Goal: Find specific page/section: Find specific page/section

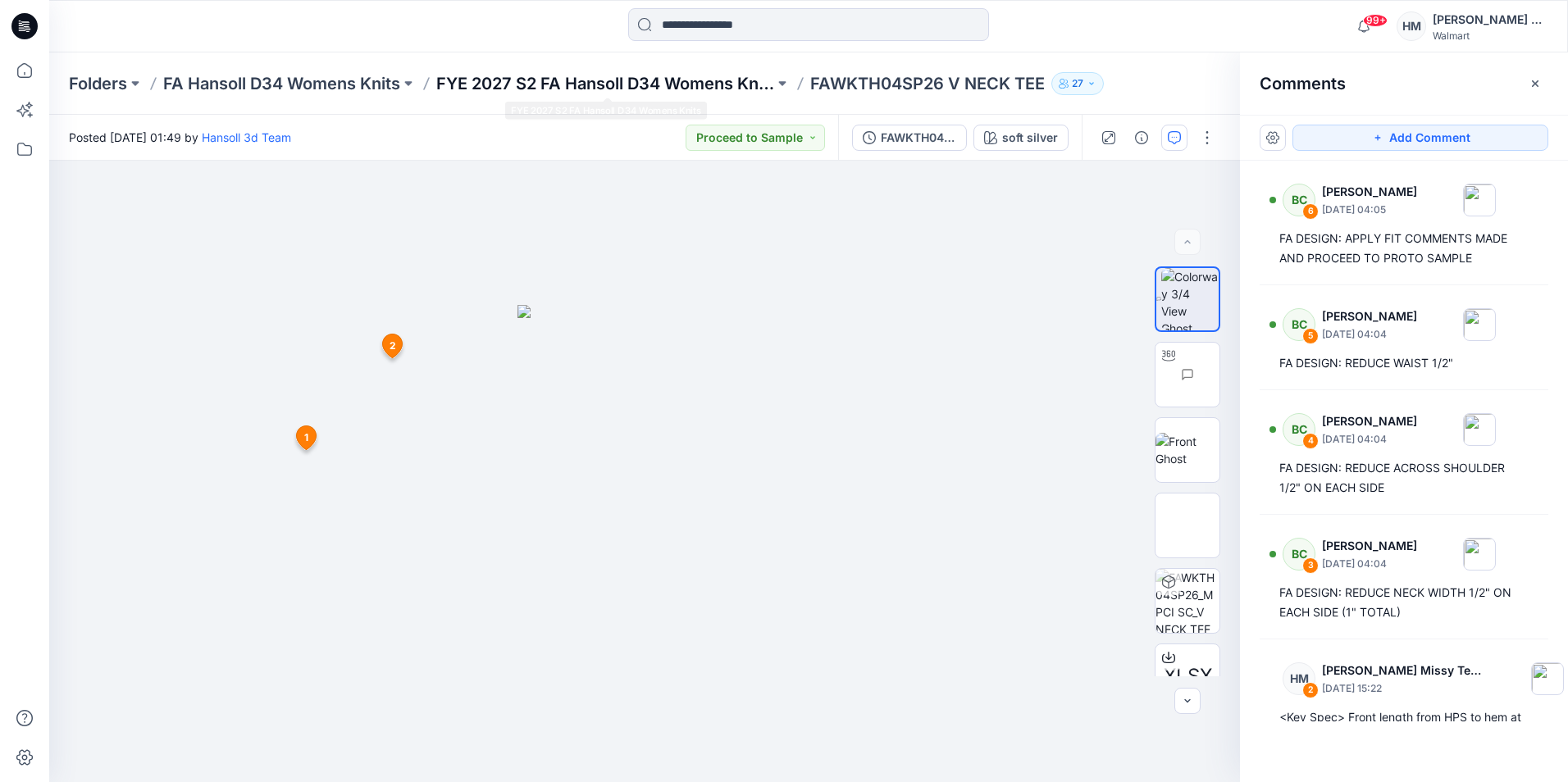
click at [585, 79] on p "FYE 2027 S2 FA Hansoll D34 Womens Knits" at bounding box center [606, 84] width 338 height 23
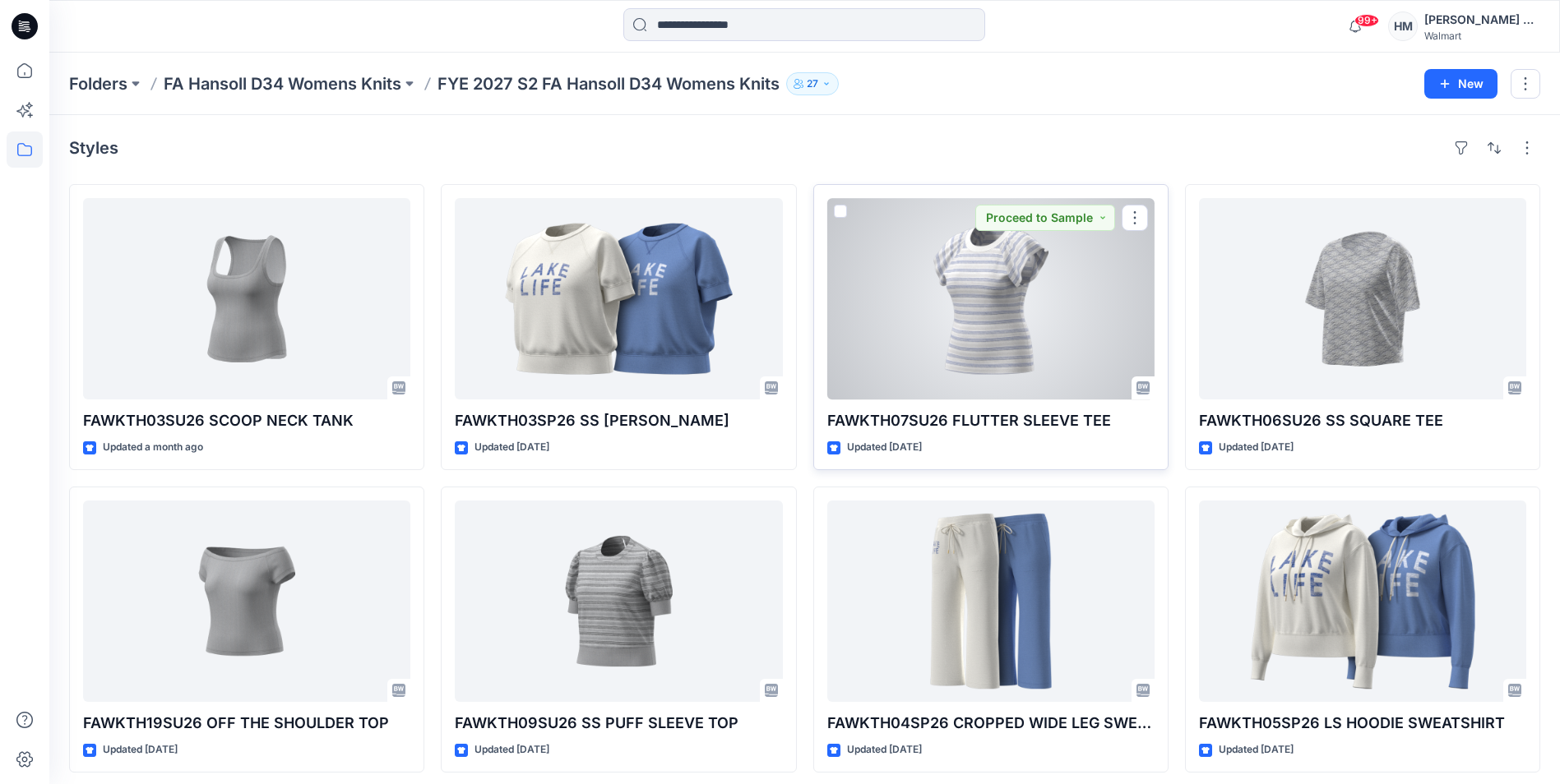
click at [1038, 353] on div at bounding box center [991, 299] width 327 height 202
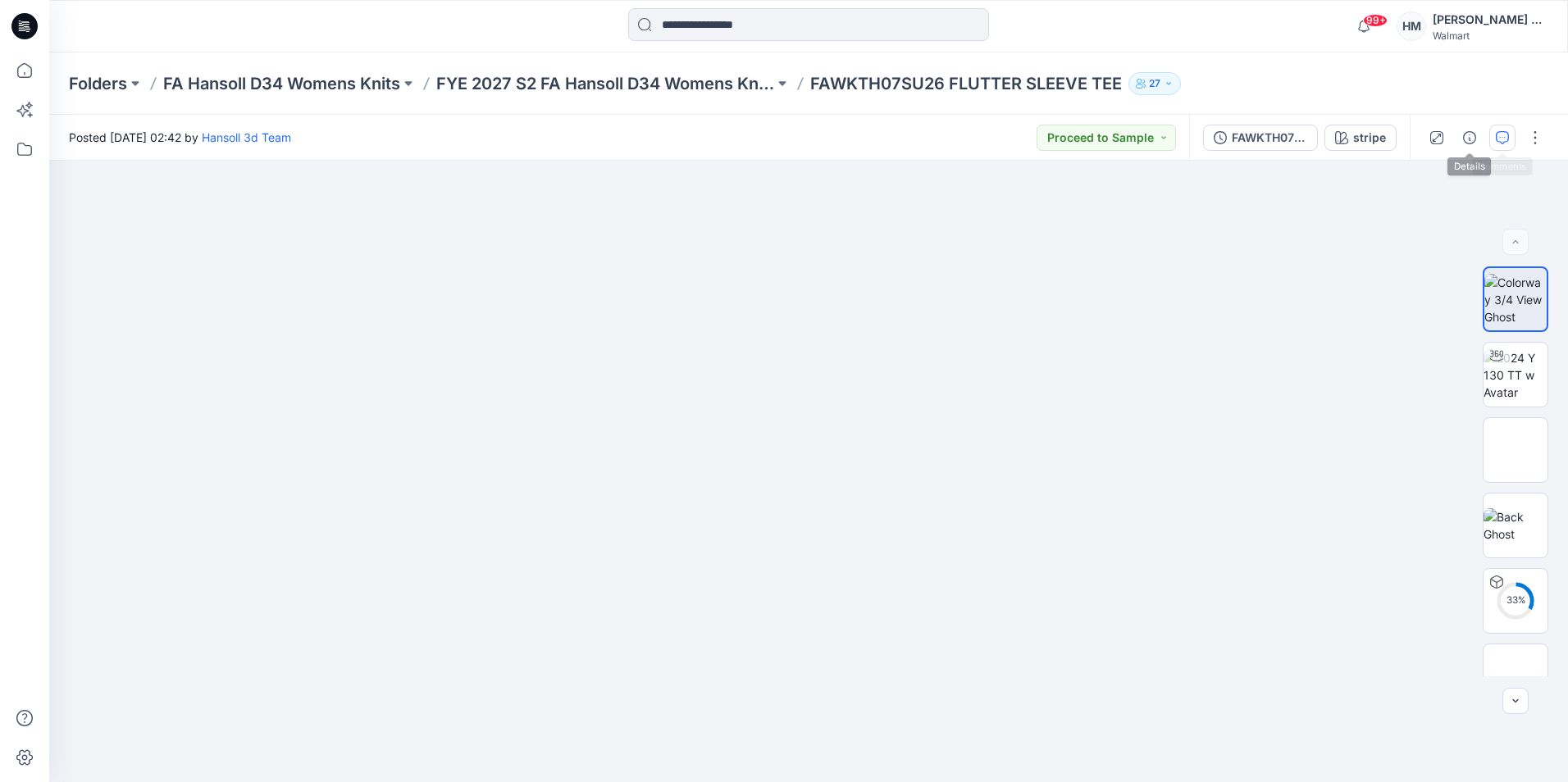
click at [1499, 133] on icon "button" at bounding box center [1503, 138] width 13 height 13
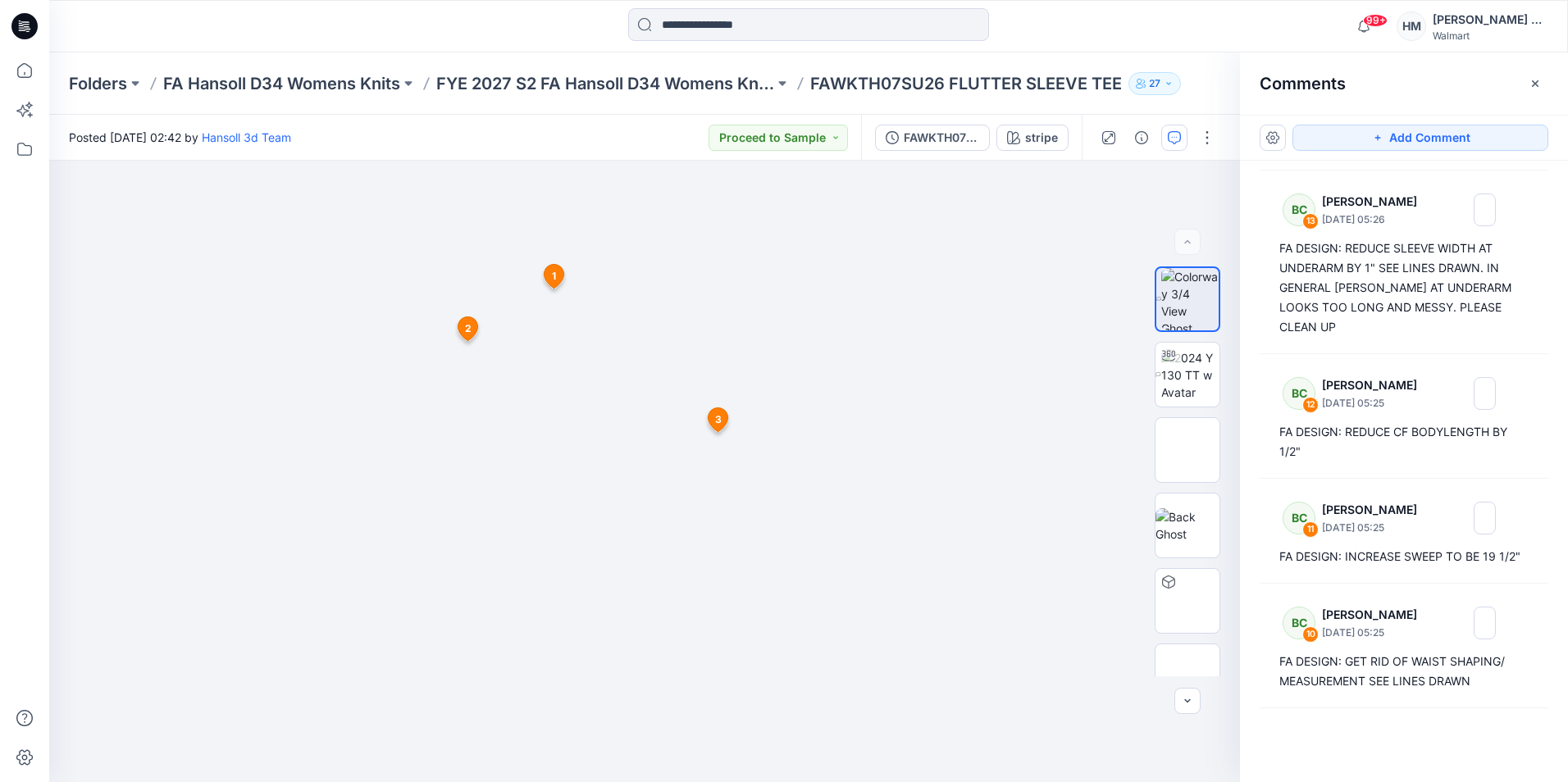
scroll to position [82, 0]
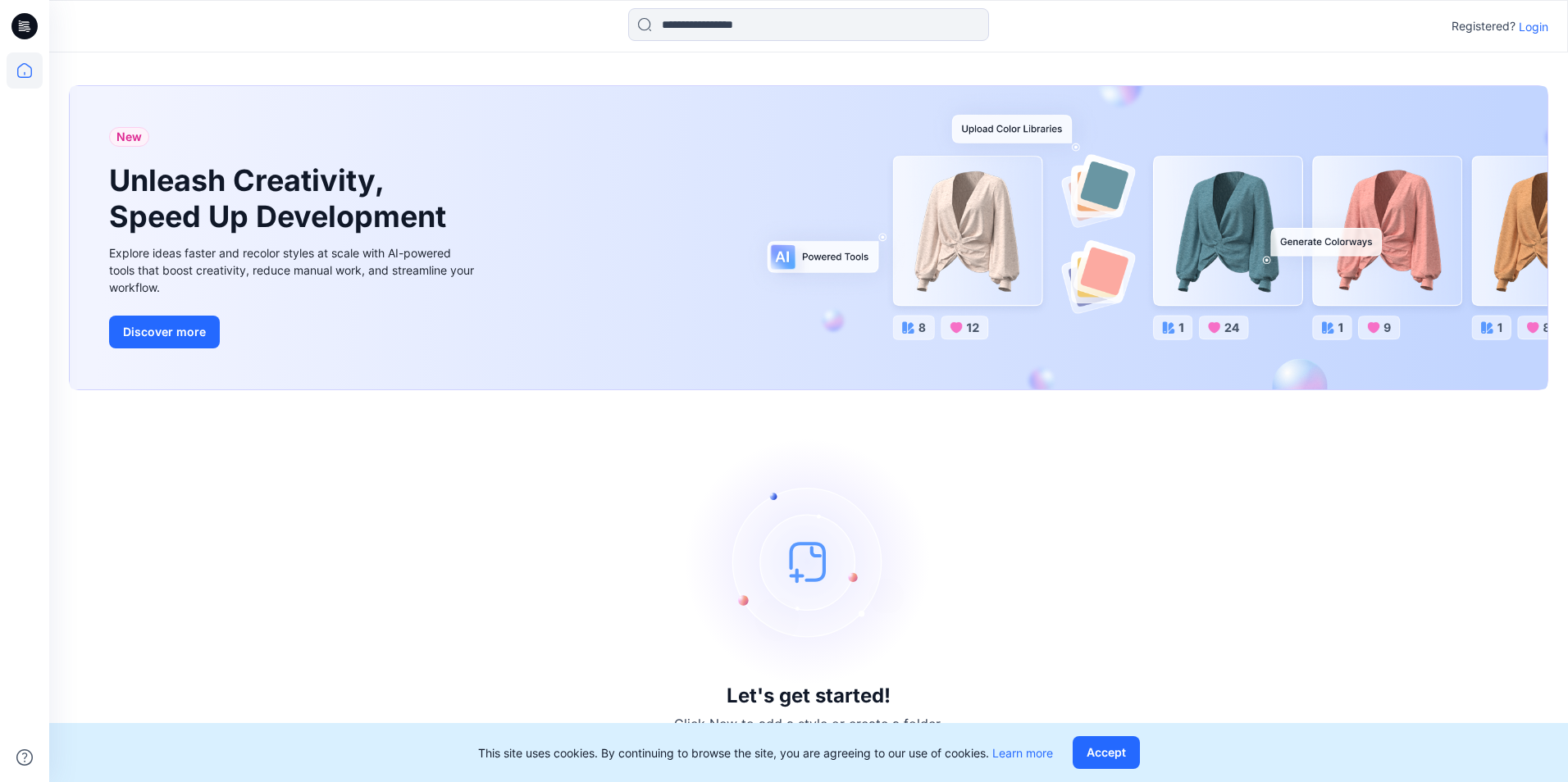
click at [1527, 24] on p "Login" at bounding box center [1533, 27] width 29 height 17
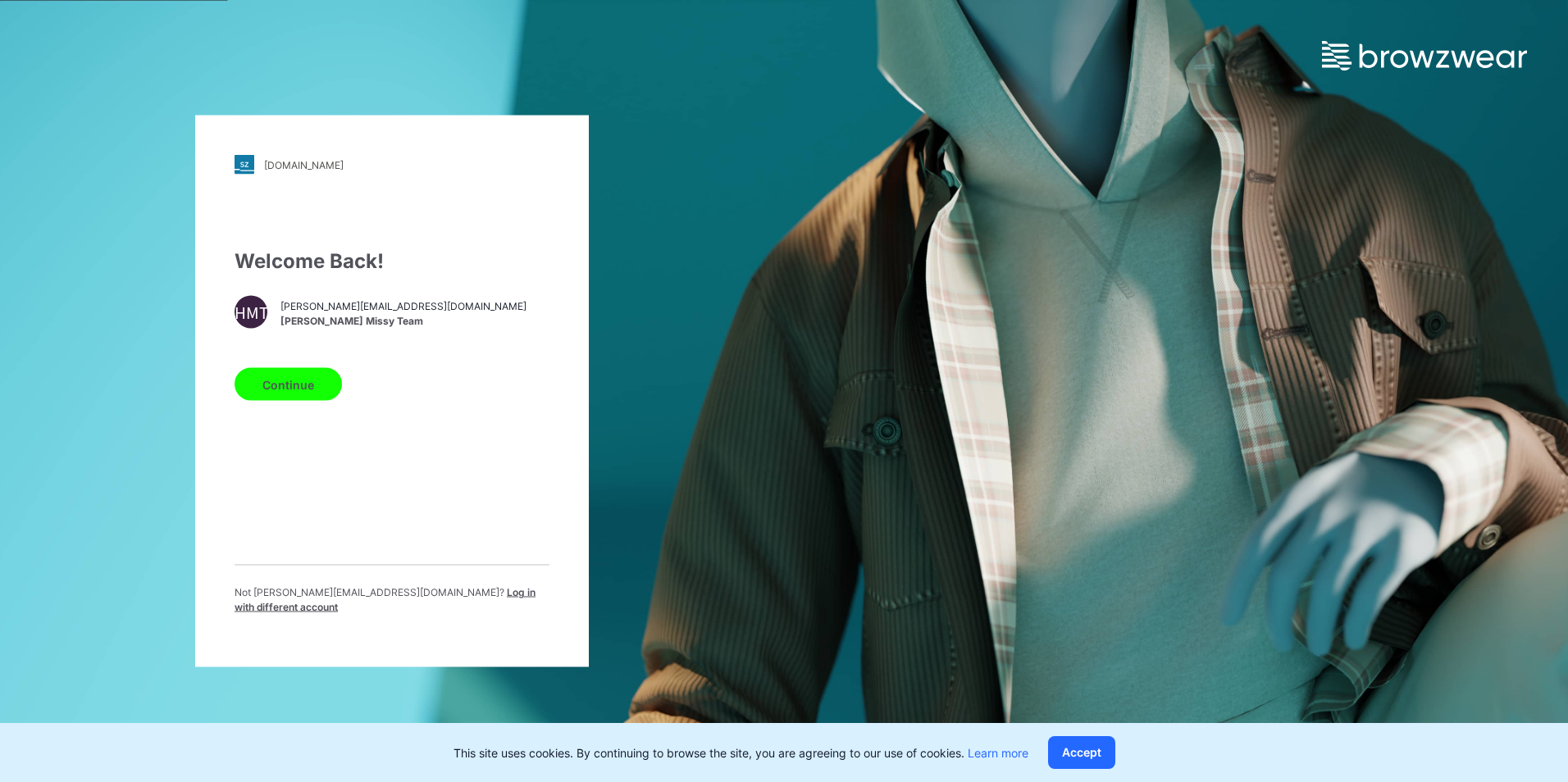
drag, startPoint x: 313, startPoint y: 380, endPoint x: 305, endPoint y: 376, distance: 8.9
click at [313, 380] on button "Continue" at bounding box center [288, 384] width 107 height 33
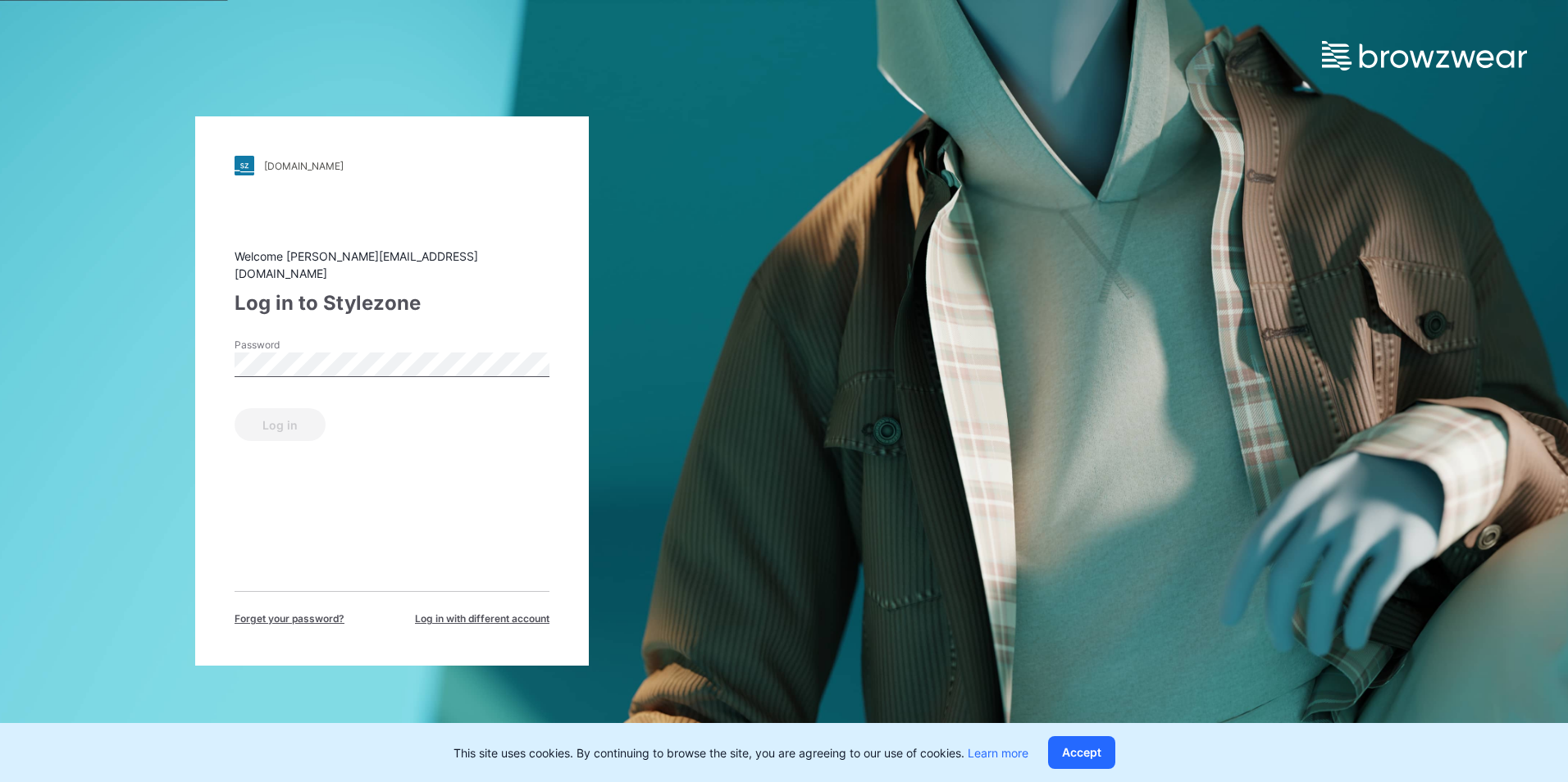
drag, startPoint x: 1194, startPoint y: 433, endPoint x: 1154, endPoint y: 440, distance: 40.6
click at [1194, 433] on div "walmart.stylezone.com Loading... Welcome hansoll-sourcing-missy@hansoll.com Log…" at bounding box center [784, 391] width 1568 height 782
click at [252, 419] on button "Log in" at bounding box center [280, 424] width 91 height 33
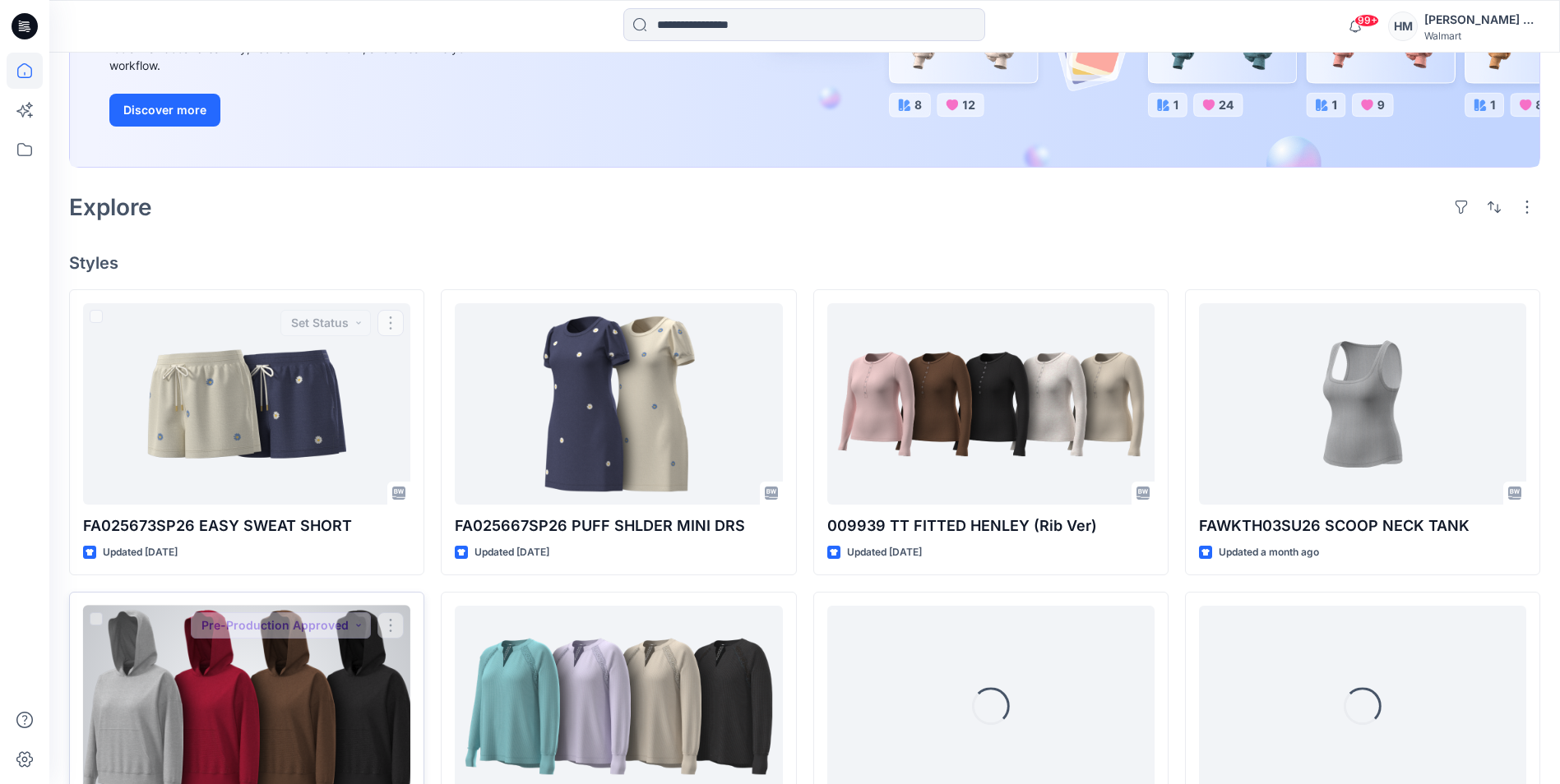
scroll to position [329, 0]
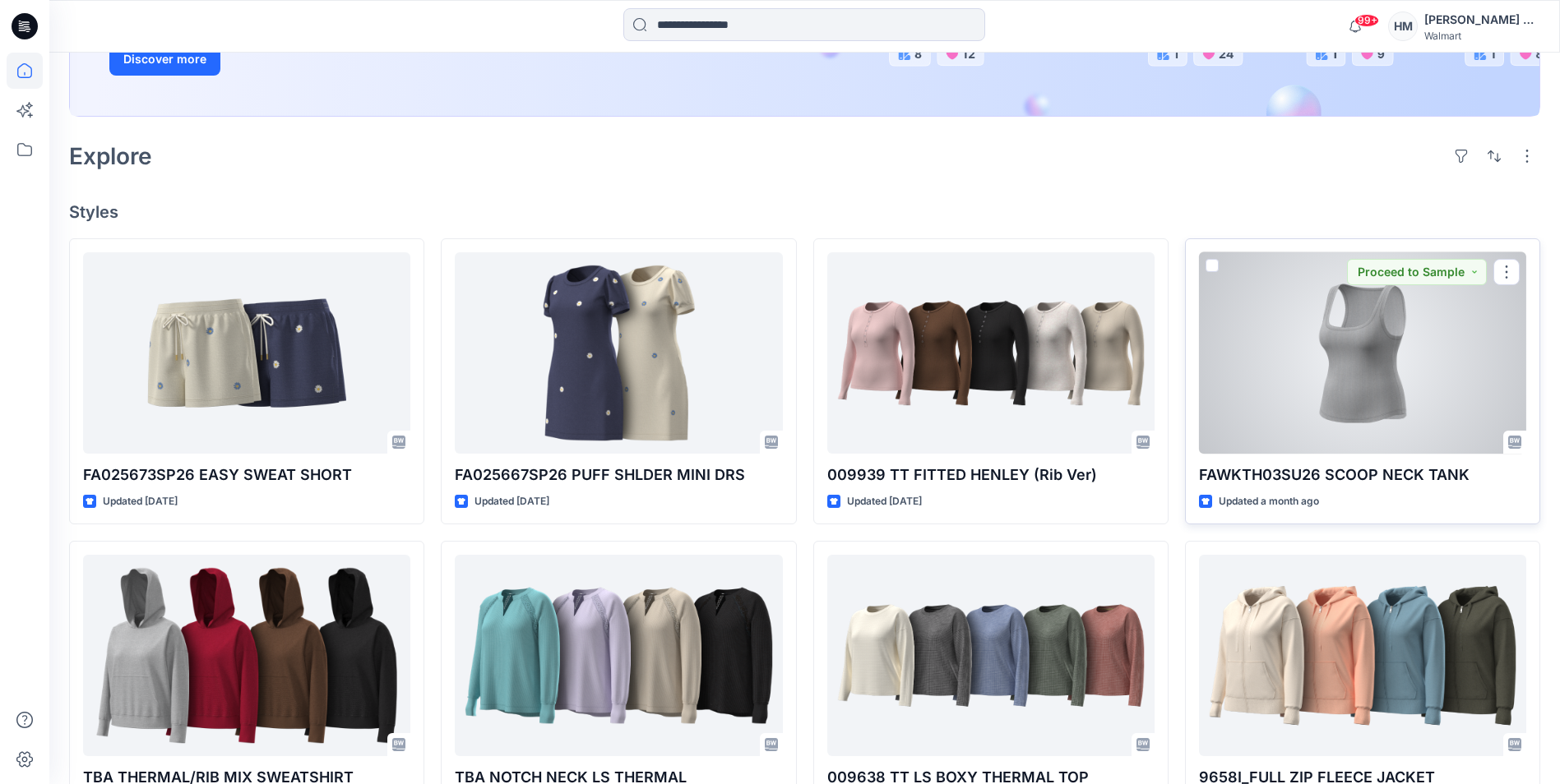
click at [1374, 396] on div at bounding box center [1362, 353] width 327 height 202
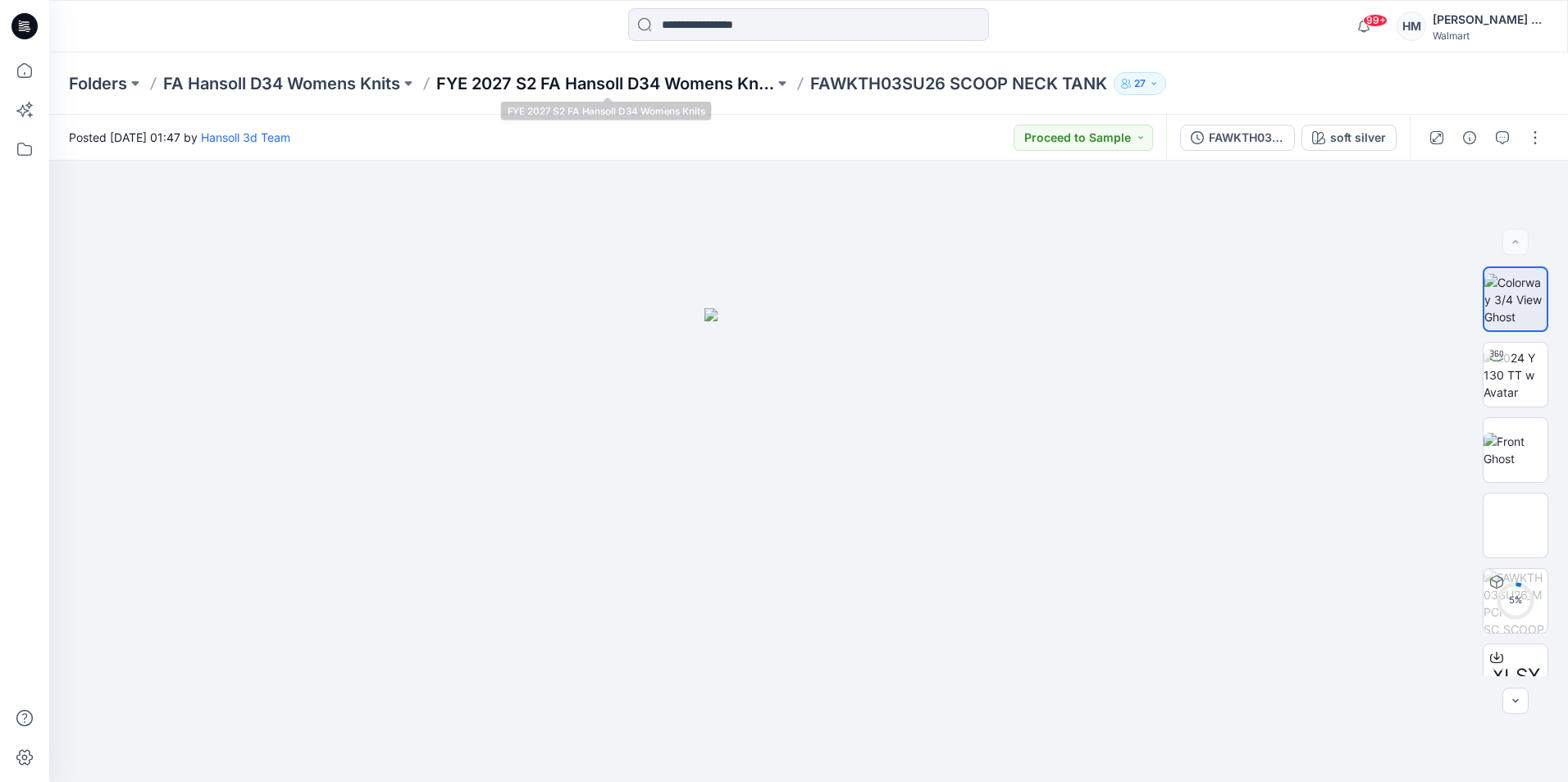
click at [593, 82] on p "FYE 2027 S2 FA Hansoll D34 Womens Knits" at bounding box center [606, 84] width 338 height 23
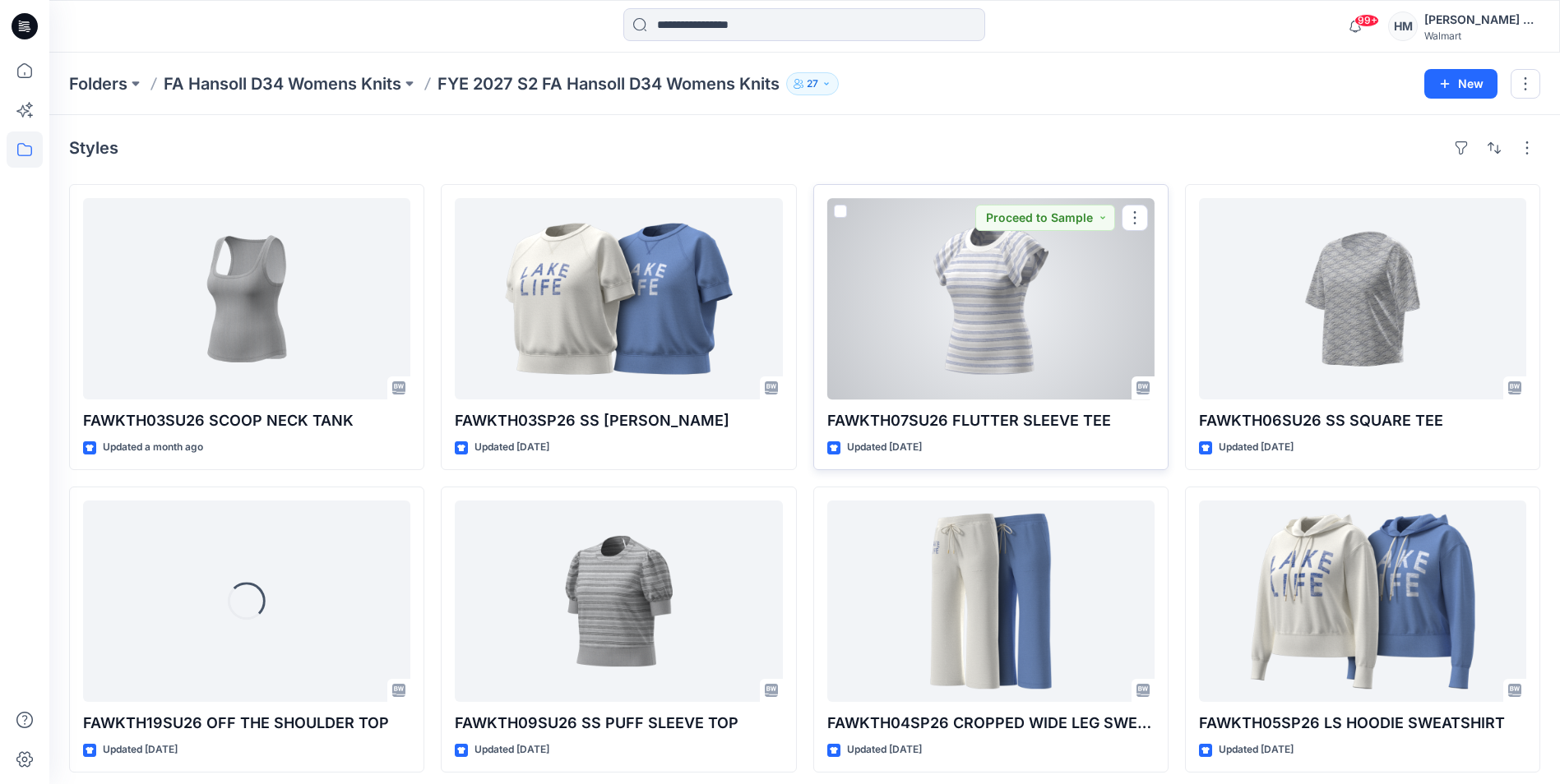
click at [1023, 365] on div at bounding box center [991, 299] width 327 height 202
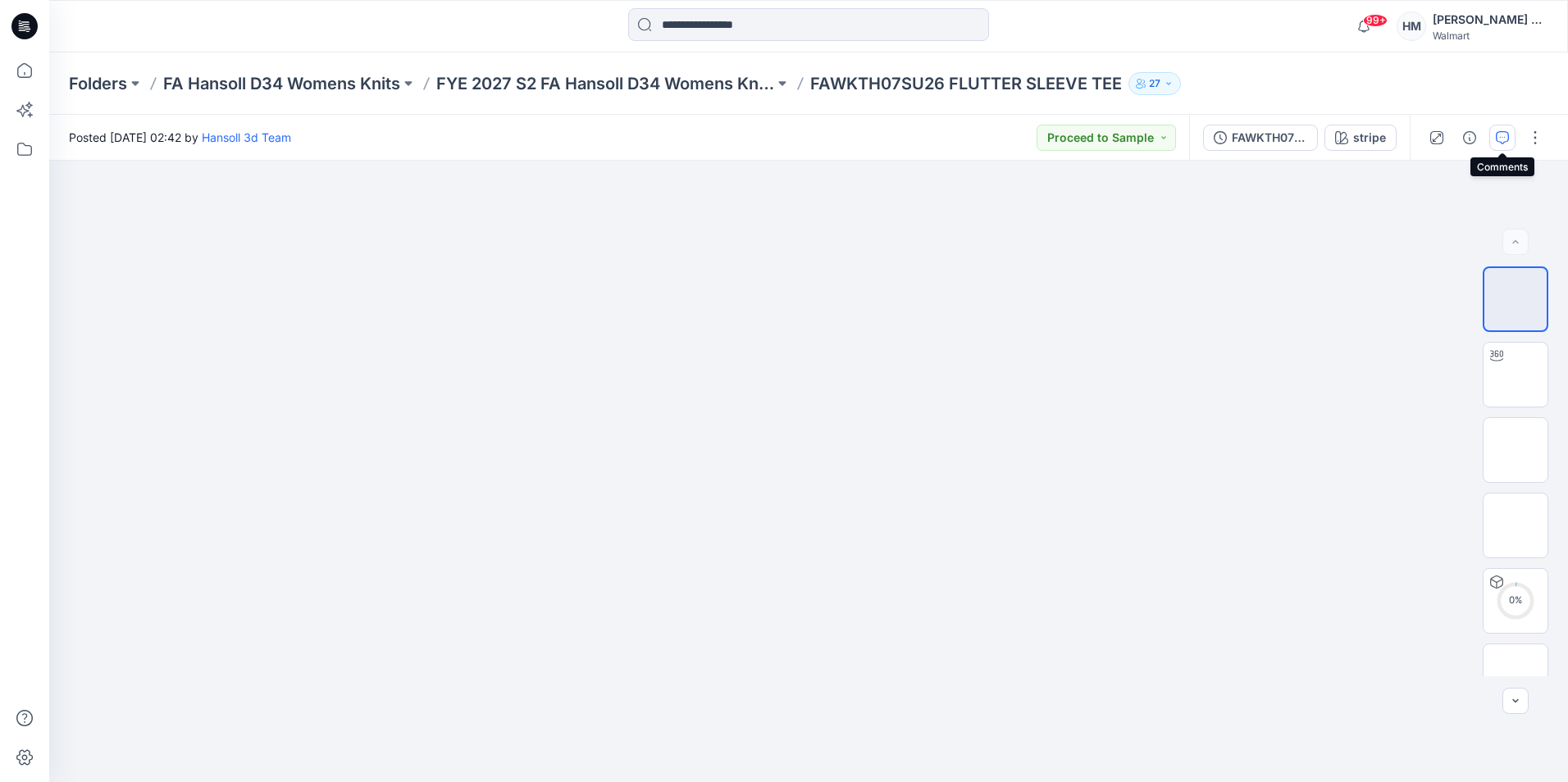
click at [1510, 139] on button "button" at bounding box center [1503, 138] width 27 height 27
